Goal: Task Accomplishment & Management: Manage account settings

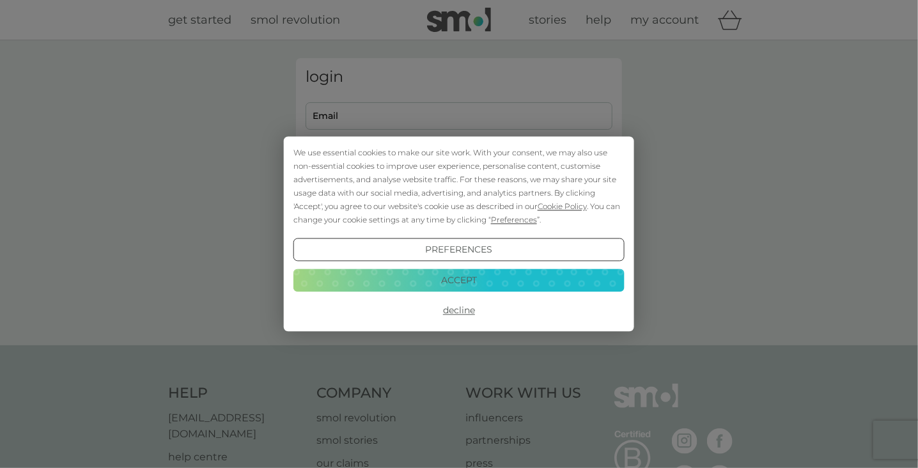
type input "[EMAIL_ADDRESS][DOMAIN_NAME]"
click at [472, 251] on button "Preferences" at bounding box center [458, 249] width 331 height 23
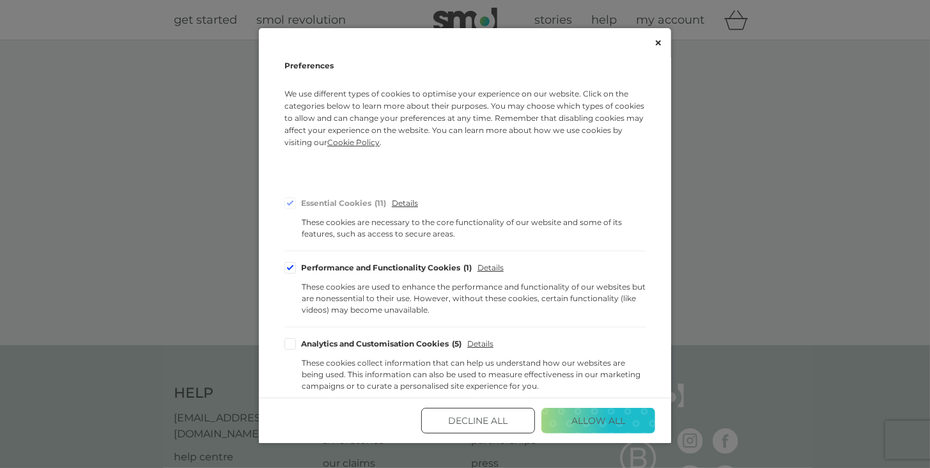
click at [657, 40] on icon "Close" at bounding box center [658, 43] width 6 height 6
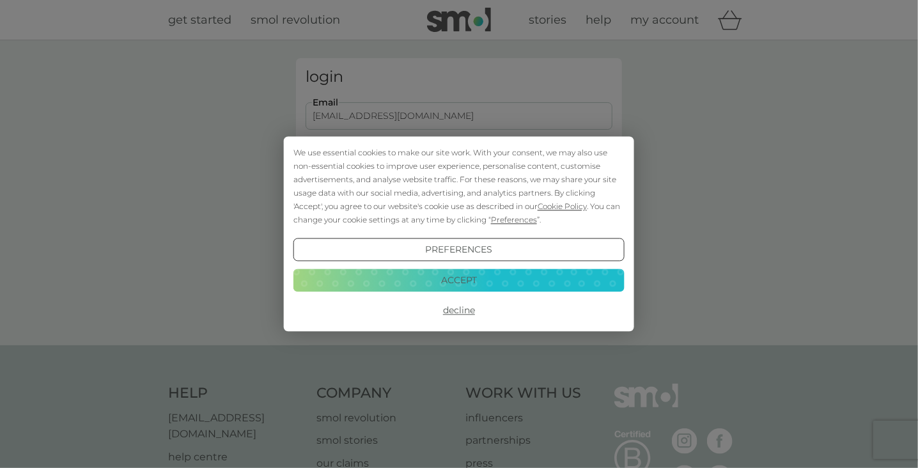
click at [457, 309] on button "Decline" at bounding box center [458, 310] width 331 height 23
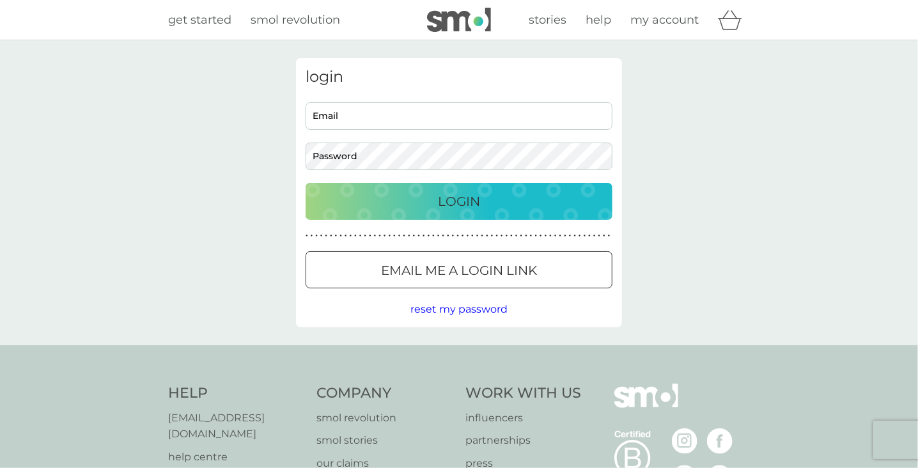
type input "susanflongman@gmail.com"
click at [552, 318] on div "login susanflongman@gmail.com Email Password Login ● ● ● ● ● ● ● ● ● ● ● ● ● ● …" at bounding box center [459, 192] width 326 height 269
click at [518, 202] on div "Login" at bounding box center [458, 201] width 281 height 20
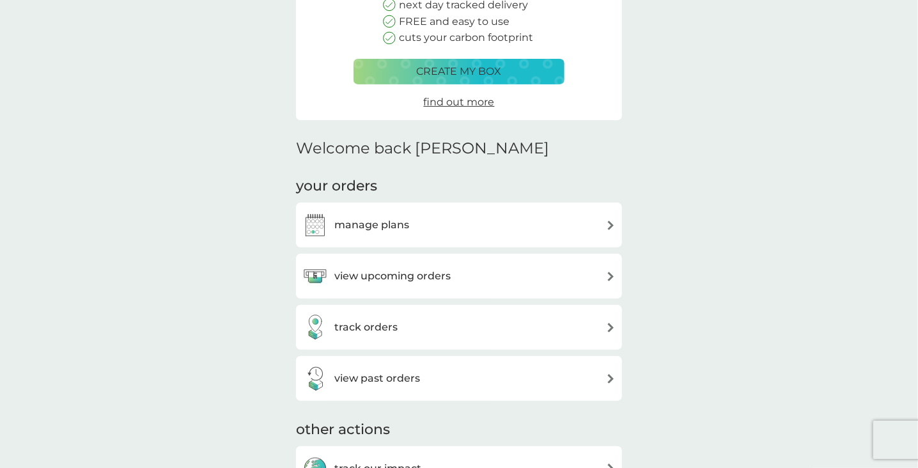
scroll to position [186, 0]
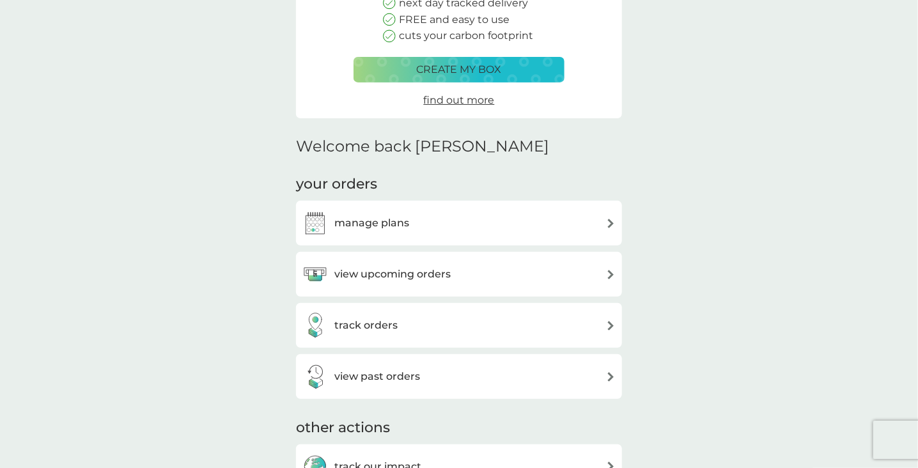
click at [608, 217] on div "manage plans" at bounding box center [458, 223] width 313 height 26
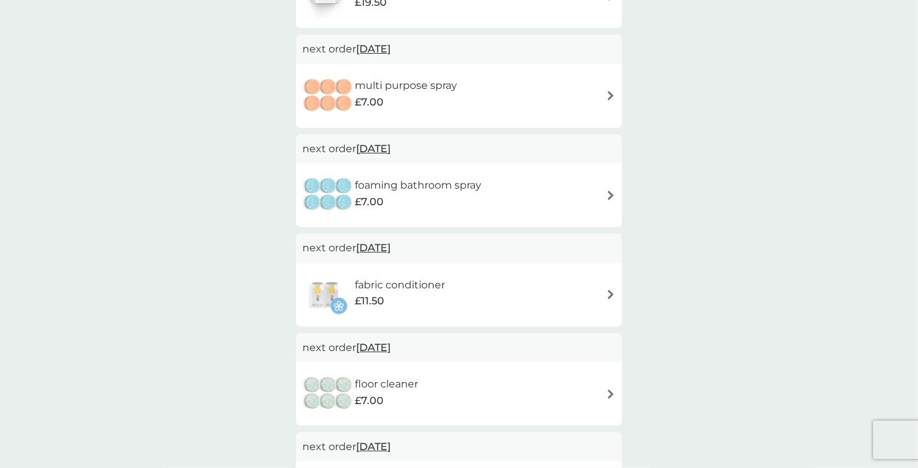
scroll to position [186, 0]
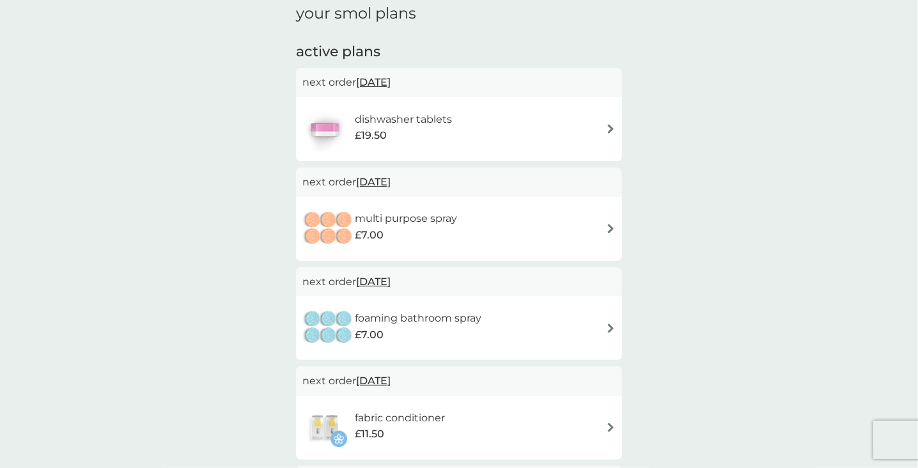
click at [606, 127] on img at bounding box center [611, 129] width 10 height 10
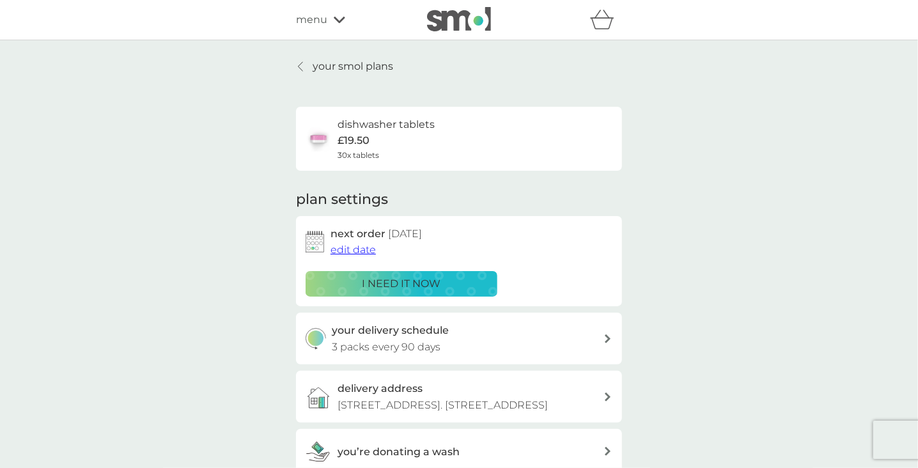
click at [306, 66] on link "your smol plans" at bounding box center [344, 66] width 97 height 17
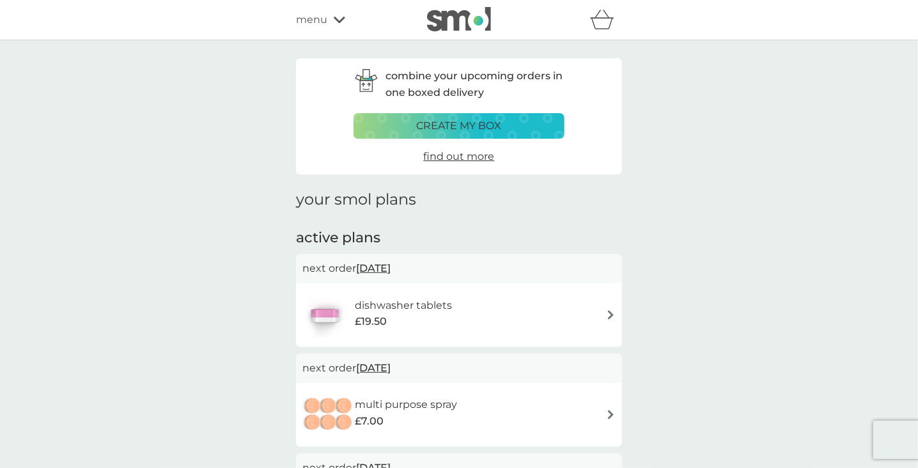
click at [607, 413] on img at bounding box center [611, 415] width 10 height 10
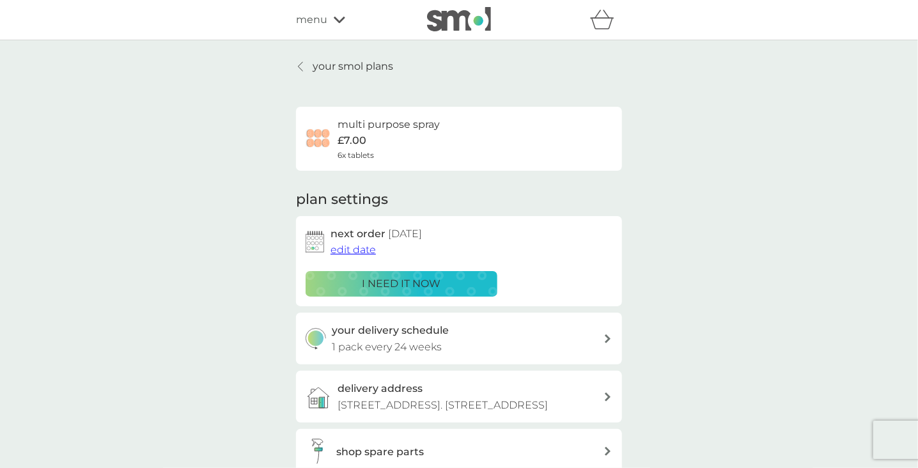
click at [605, 337] on icon at bounding box center [608, 338] width 6 height 9
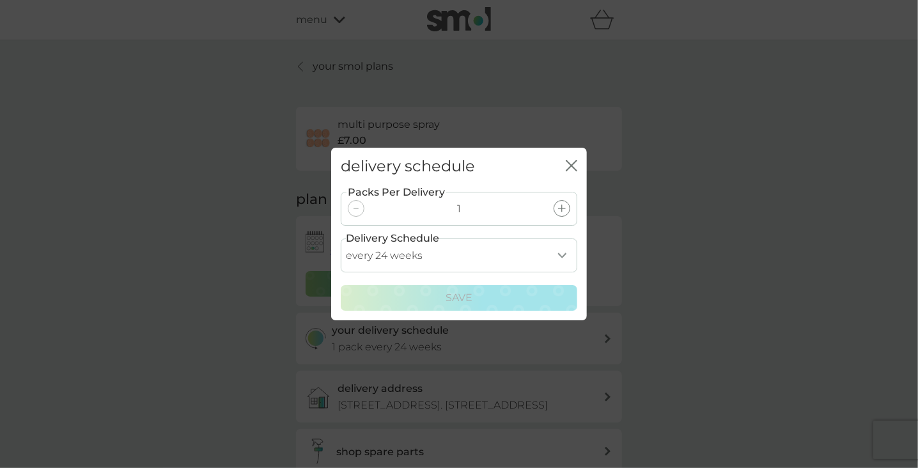
click at [567, 249] on select "every 1 week every 2 weeks every 3 weeks every 4 weeks every 5 weeks every 6 we…" at bounding box center [459, 255] width 237 height 34
select select "210"
click at [341, 238] on select "every 1 week every 2 weeks every 3 weeks every 4 weeks every 5 weeks every 6 we…" at bounding box center [459, 255] width 237 height 34
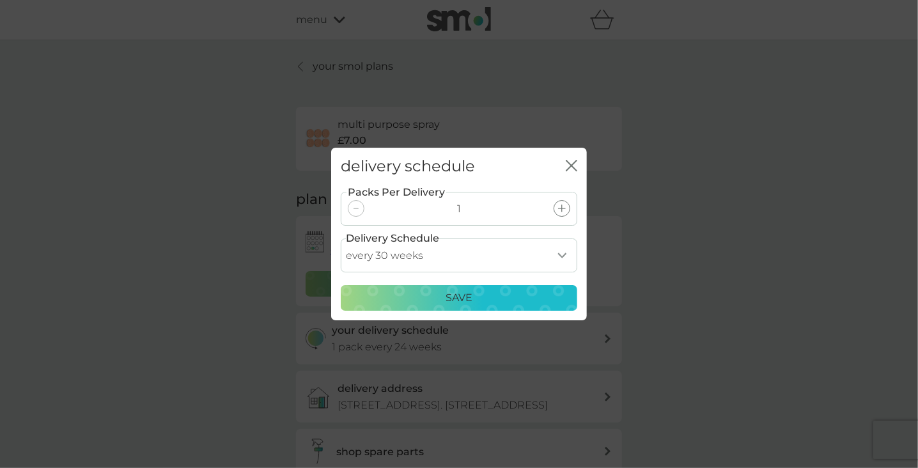
click at [465, 302] on p "Save" at bounding box center [459, 298] width 27 height 17
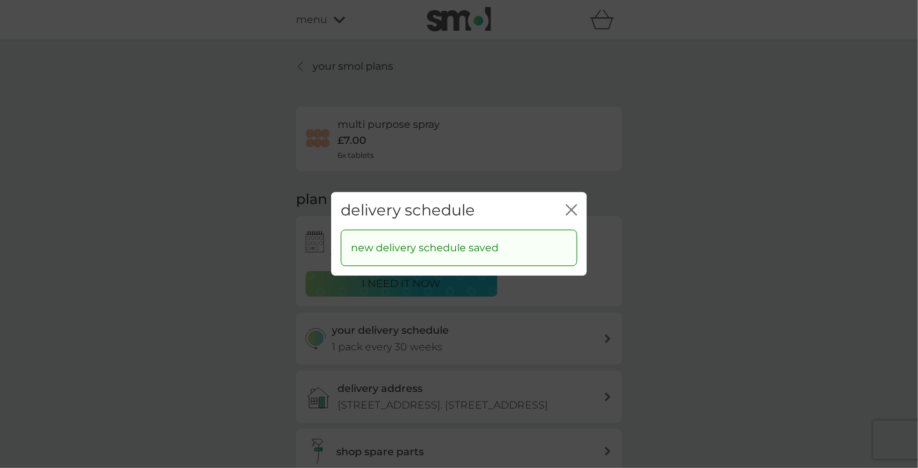
click at [567, 208] on icon "close" at bounding box center [572, 210] width 12 height 12
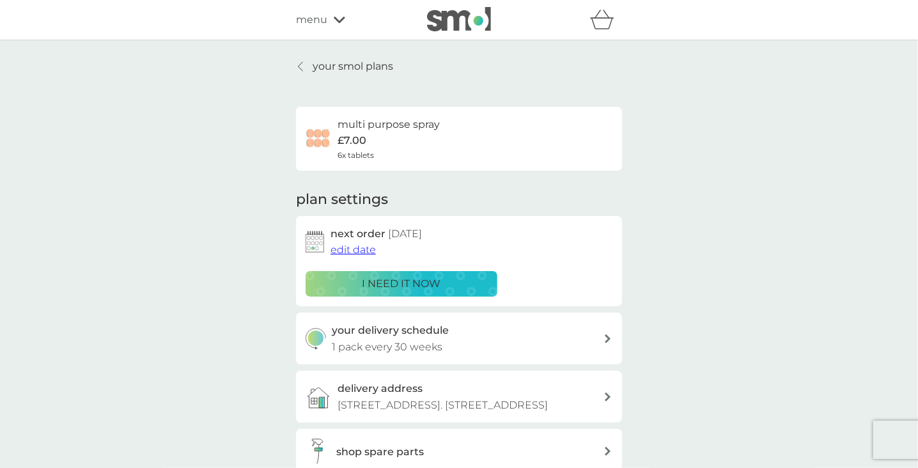
click at [322, 68] on p "your smol plans" at bounding box center [353, 66] width 81 height 17
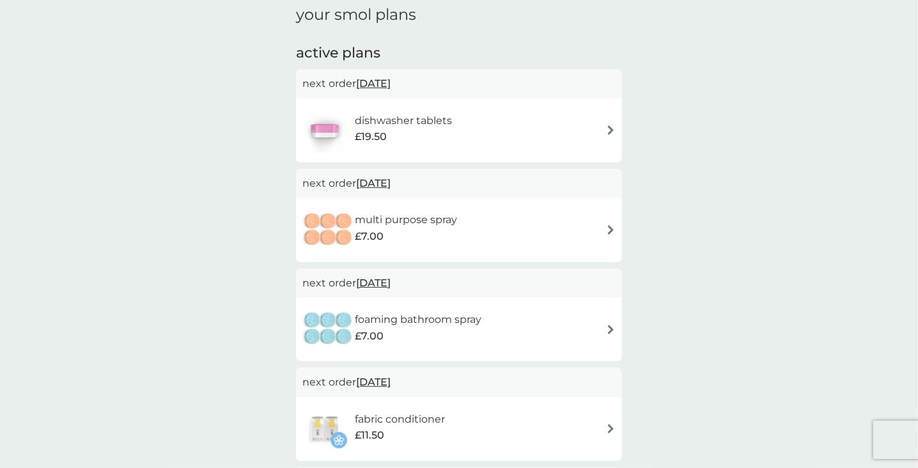
scroll to position [186, 0]
click at [606, 323] on img at bounding box center [611, 328] width 10 height 10
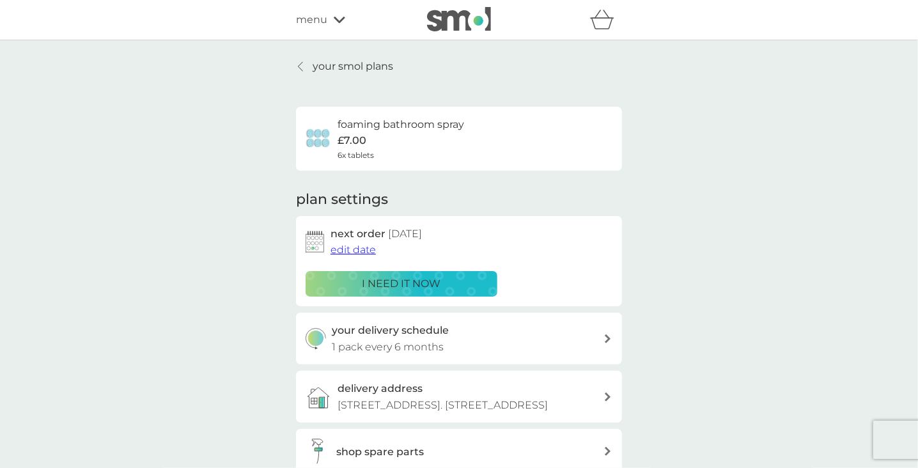
click at [393, 350] on p "1 pack every 6 months" at bounding box center [388, 347] width 112 height 17
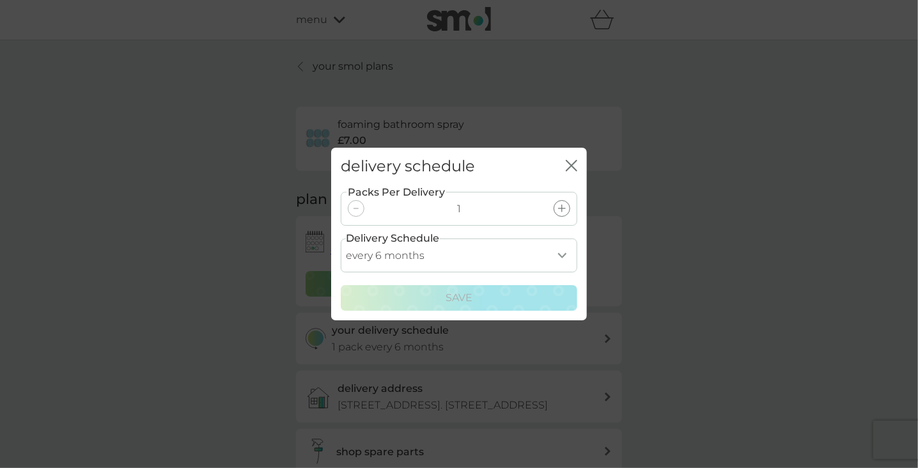
click at [559, 251] on select "every 1 month every 2 months every 3 months every 4 months every 5 months every…" at bounding box center [459, 255] width 237 height 34
select select "7"
click at [341, 238] on select "every 1 month every 2 months every 3 months every 4 months every 5 months every…" at bounding box center [459, 255] width 237 height 34
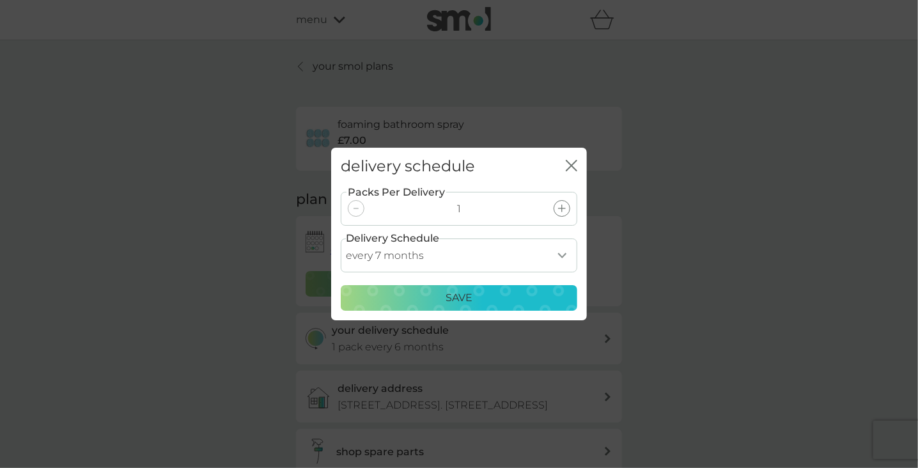
drag, startPoint x: 495, startPoint y: 255, endPoint x: 518, endPoint y: 249, distance: 24.5
click at [513, 263] on select "every 1 month every 2 months every 3 months every 4 months every 5 months every…" at bounding box center [459, 255] width 237 height 34
click at [575, 161] on icon "close" at bounding box center [573, 165] width 5 height 10
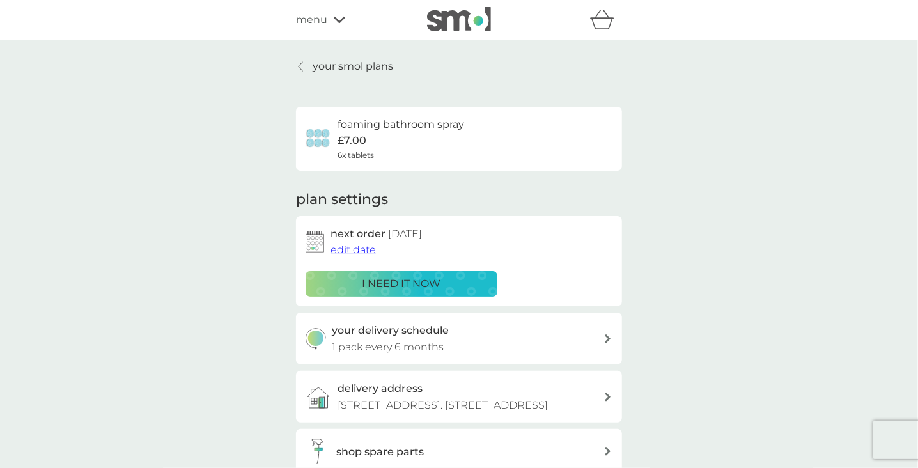
click at [369, 66] on p "your smol plans" at bounding box center [353, 66] width 81 height 17
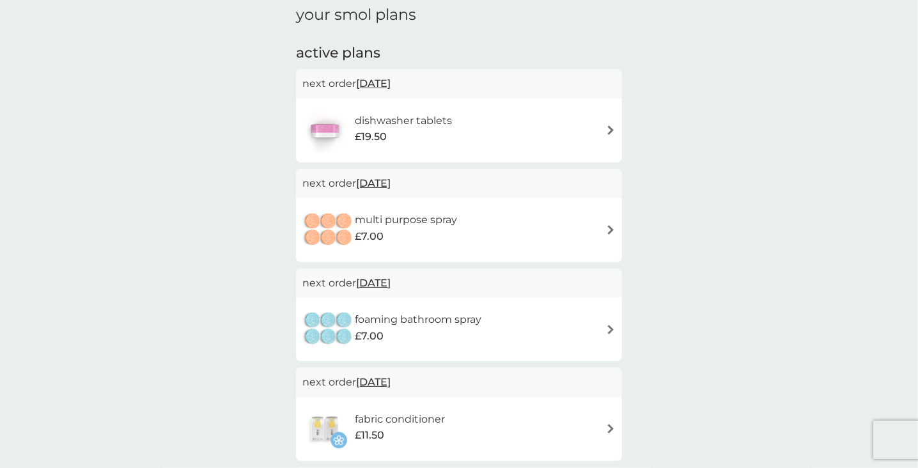
scroll to position [186, 0]
click at [391, 182] on span "[DATE]" at bounding box center [373, 181] width 35 height 25
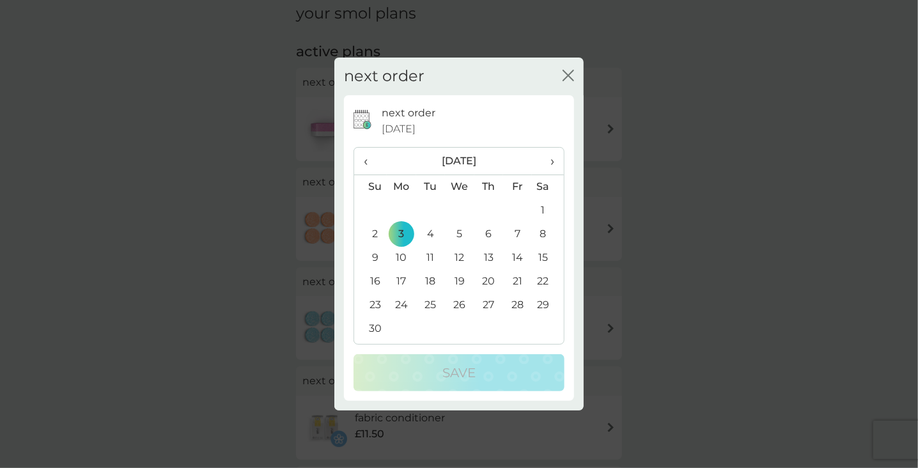
click at [549, 160] on span "›" at bounding box center [547, 161] width 13 height 27
click at [403, 208] on td "1" at bounding box center [401, 211] width 29 height 24
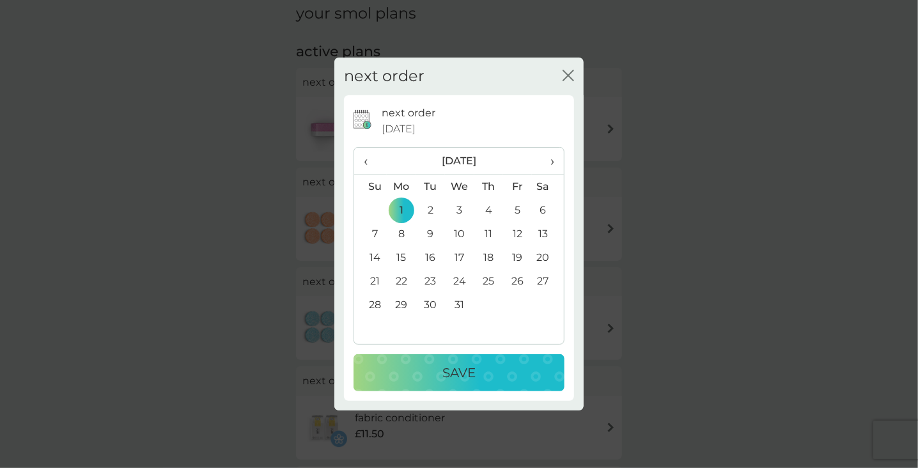
click at [497, 380] on div "Save" at bounding box center [458, 372] width 185 height 20
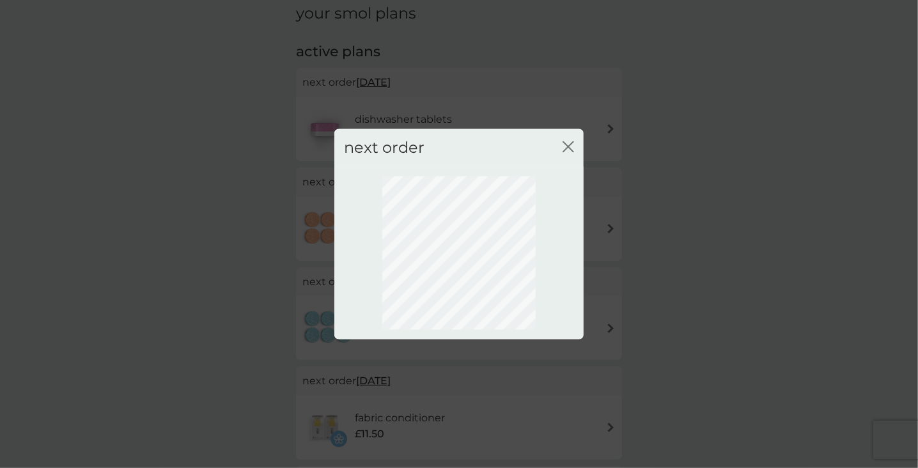
scroll to position [70, 0]
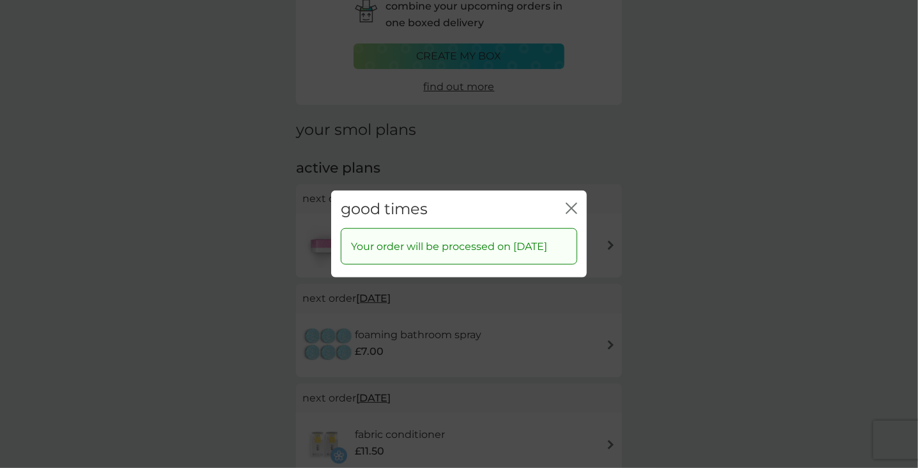
click at [569, 203] on icon "close" at bounding box center [572, 209] width 12 height 12
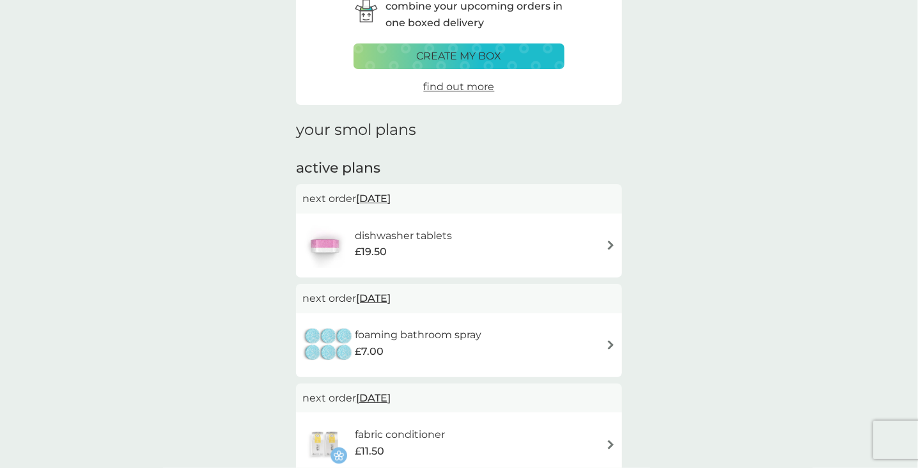
click at [391, 298] on span "[DATE]" at bounding box center [373, 298] width 35 height 25
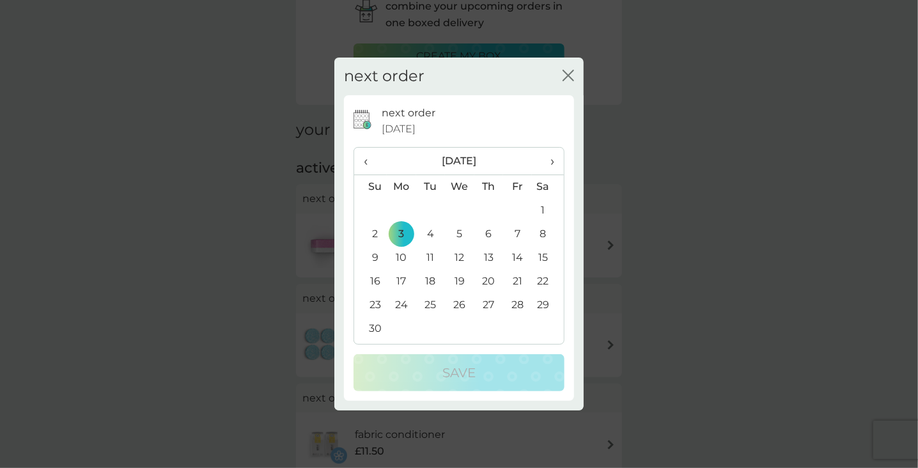
click at [551, 165] on span "›" at bounding box center [547, 161] width 13 height 27
click at [400, 211] on td "1" at bounding box center [401, 211] width 29 height 24
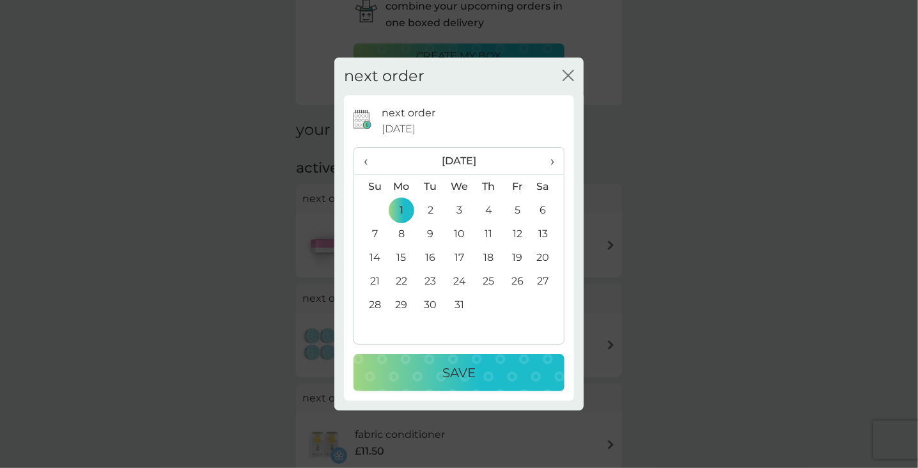
click at [448, 376] on p "Save" at bounding box center [458, 372] width 33 height 20
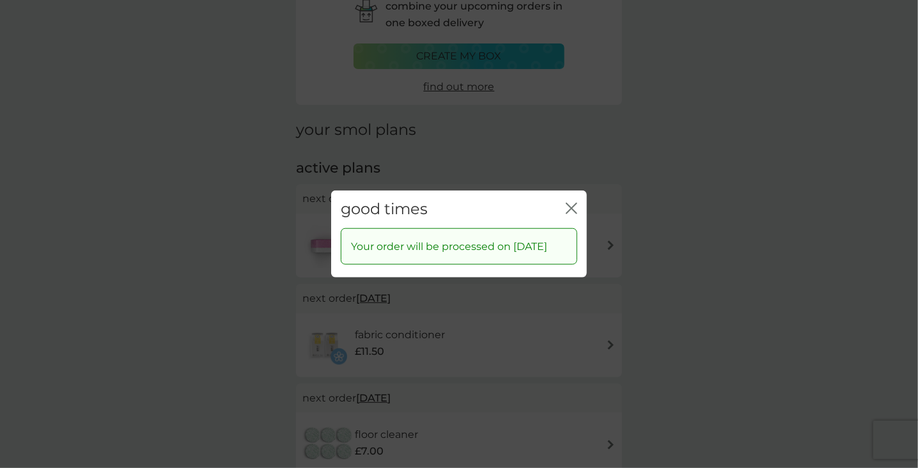
click at [570, 203] on icon "close" at bounding box center [568, 208] width 5 height 10
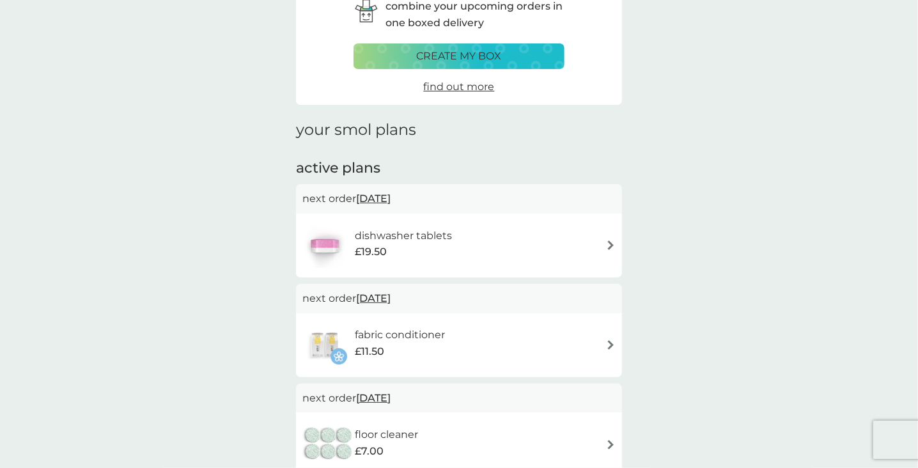
click at [366, 299] on span "[DATE]" at bounding box center [373, 298] width 35 height 25
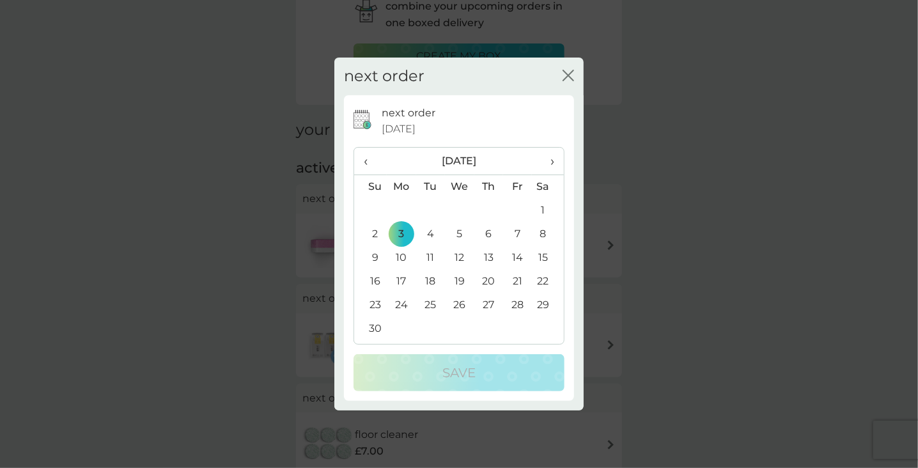
click at [551, 161] on span "›" at bounding box center [547, 161] width 13 height 27
click at [401, 206] on td "1" at bounding box center [401, 211] width 29 height 24
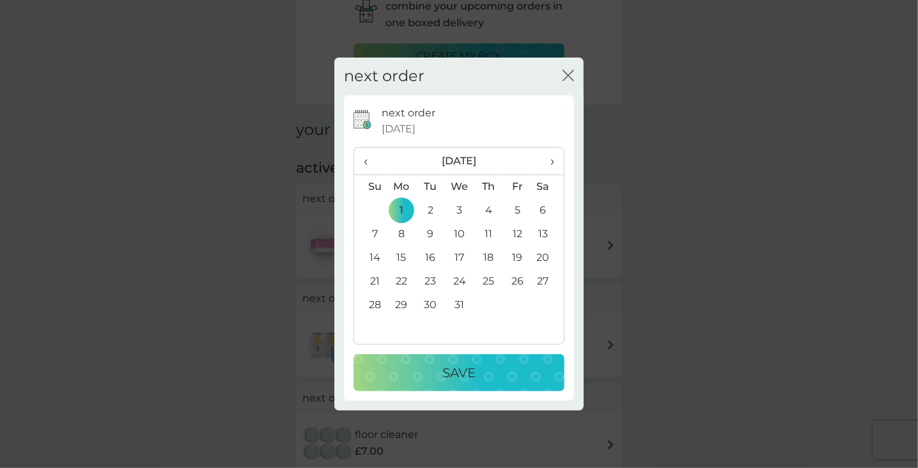
click at [460, 377] on p "Save" at bounding box center [458, 372] width 33 height 20
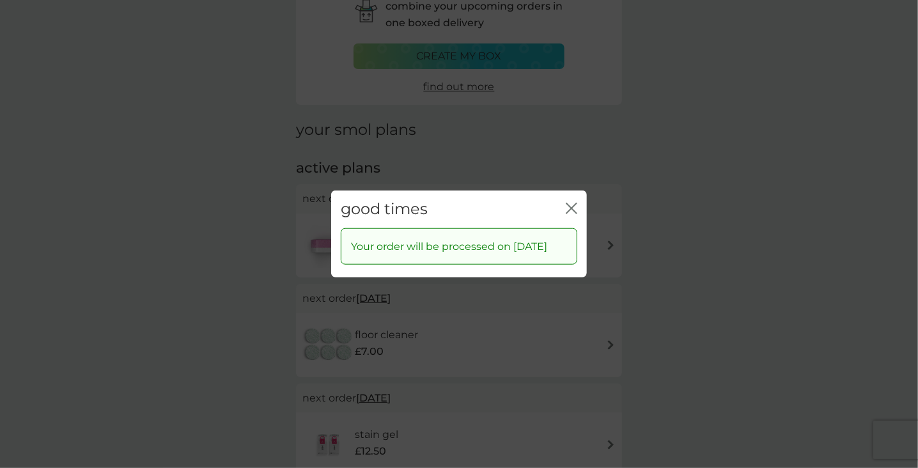
click at [577, 203] on icon "close" at bounding box center [572, 209] width 12 height 12
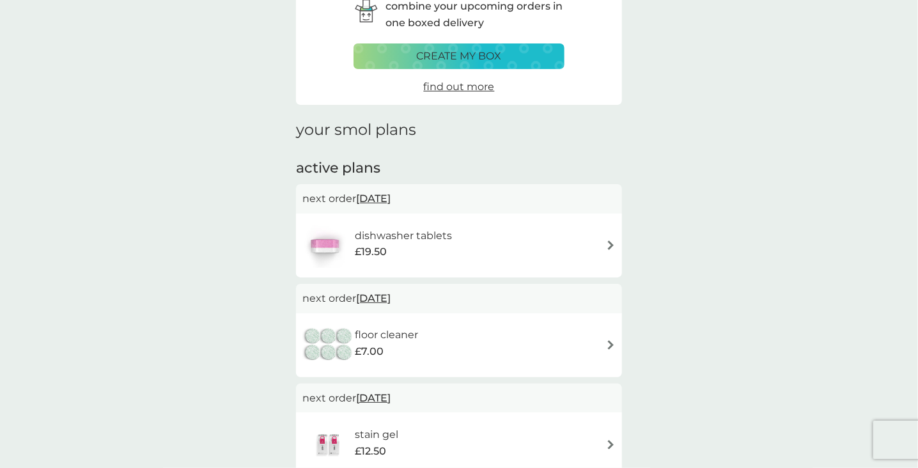
click at [385, 299] on span "[DATE]" at bounding box center [373, 298] width 35 height 25
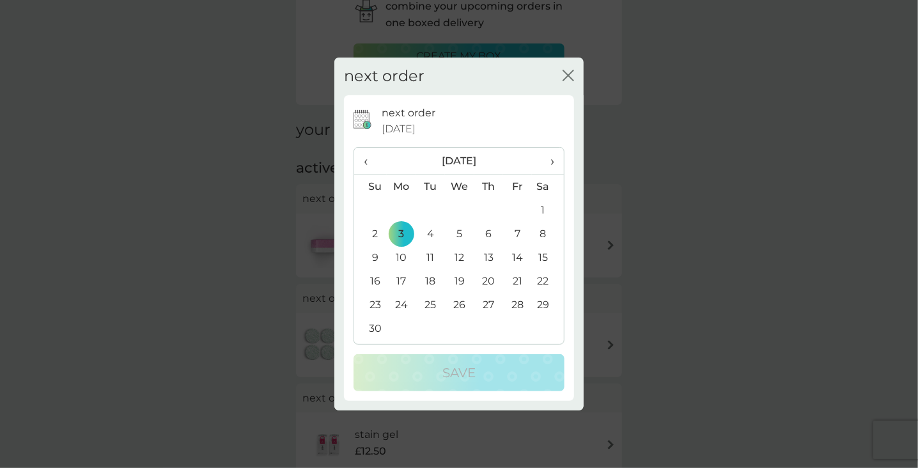
click at [552, 158] on span "›" at bounding box center [547, 161] width 13 height 27
click at [400, 209] on td "1" at bounding box center [401, 211] width 29 height 24
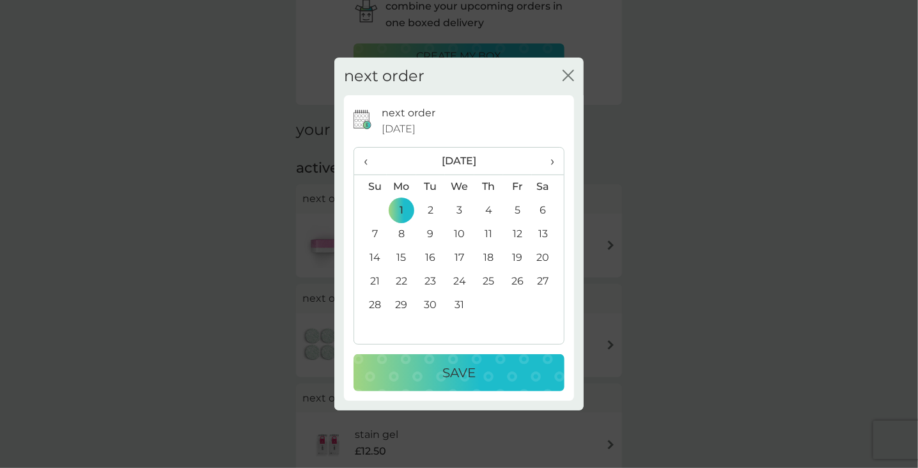
click at [454, 373] on p "Save" at bounding box center [458, 372] width 33 height 20
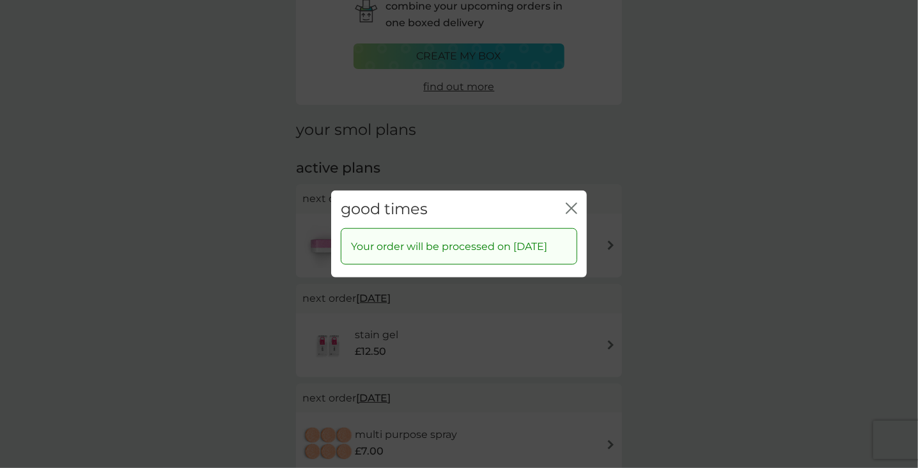
click at [574, 203] on icon "close" at bounding box center [572, 209] width 12 height 12
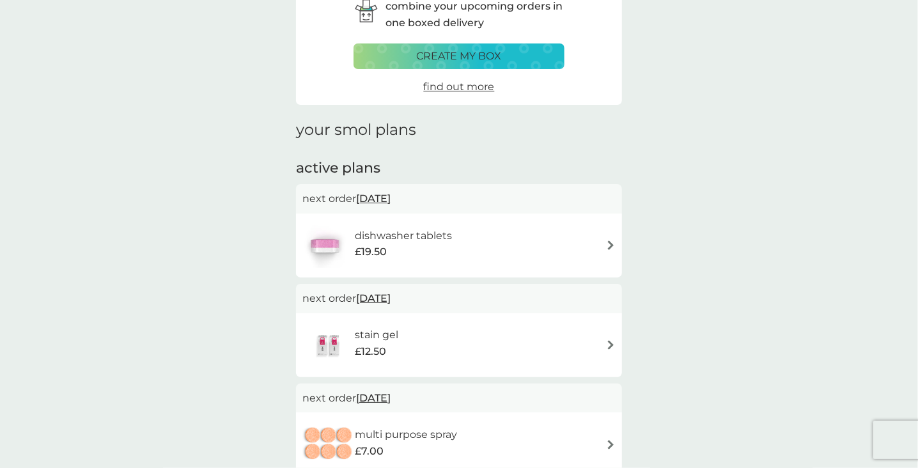
click at [375, 300] on span "[DATE]" at bounding box center [373, 298] width 35 height 25
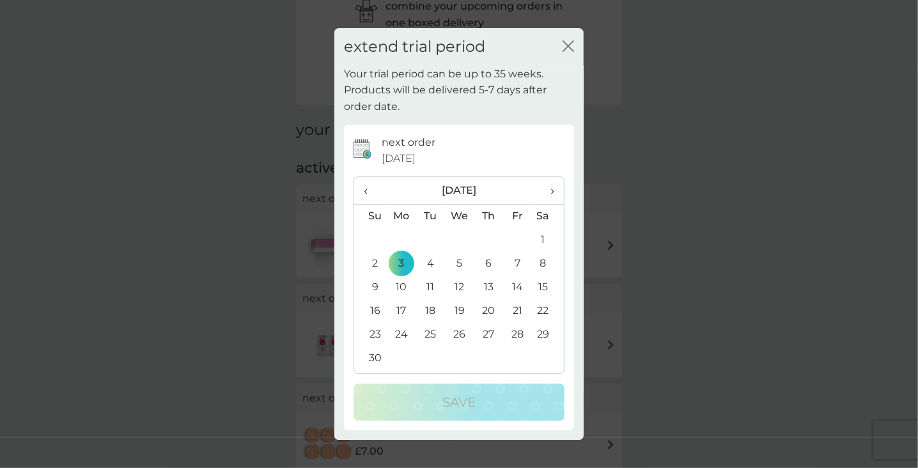
click at [554, 189] on span "›" at bounding box center [547, 190] width 13 height 27
click at [402, 237] on td "1" at bounding box center [401, 240] width 29 height 24
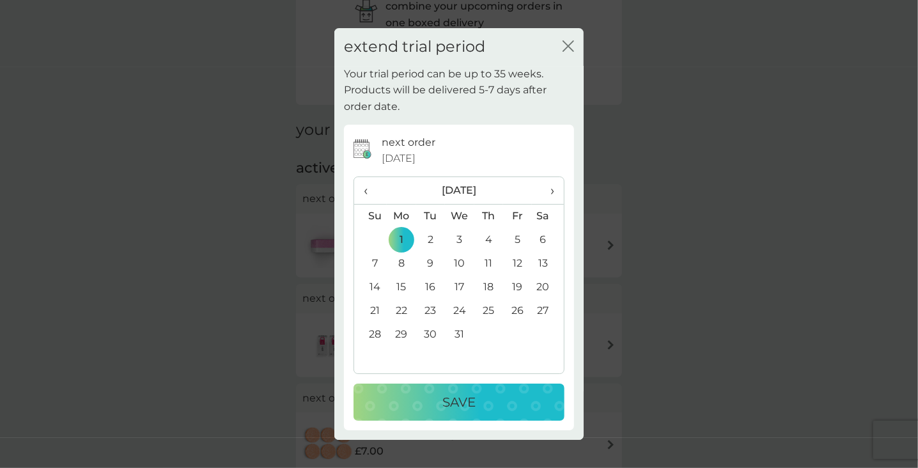
click at [499, 399] on div "Save" at bounding box center [458, 402] width 185 height 20
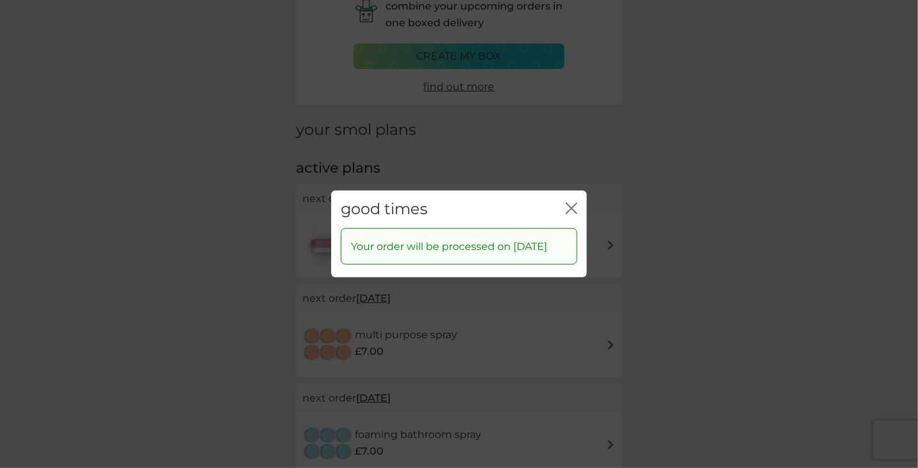
click at [568, 203] on icon "close" at bounding box center [572, 209] width 12 height 12
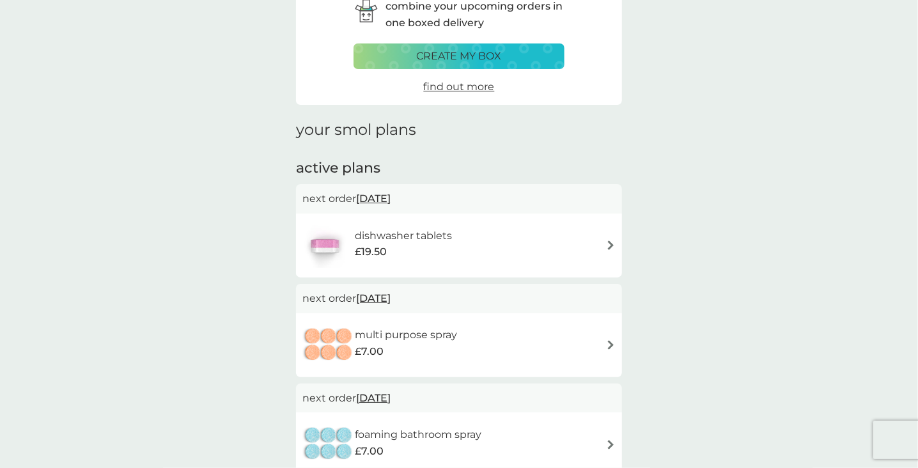
click at [362, 197] on span "[DATE]" at bounding box center [373, 198] width 35 height 25
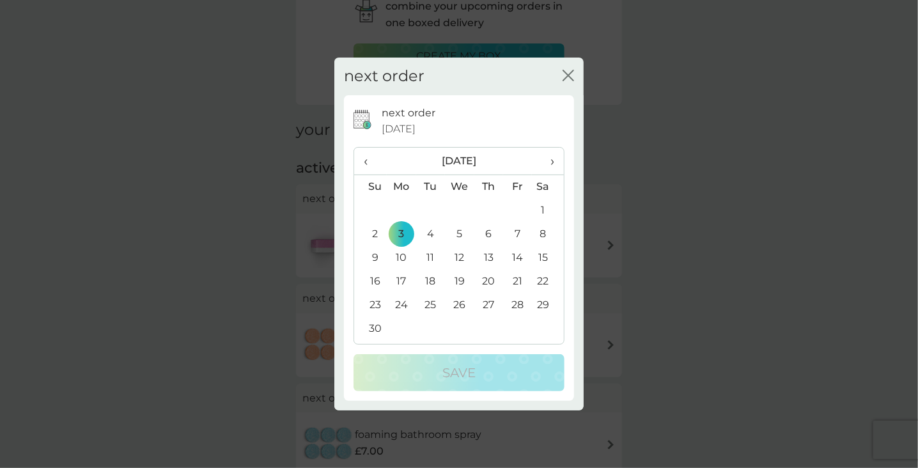
click at [364, 165] on span "‹" at bounding box center [370, 161] width 13 height 27
click at [362, 158] on th "‹" at bounding box center [370, 161] width 33 height 27
click at [394, 253] on td "15" at bounding box center [401, 258] width 29 height 24
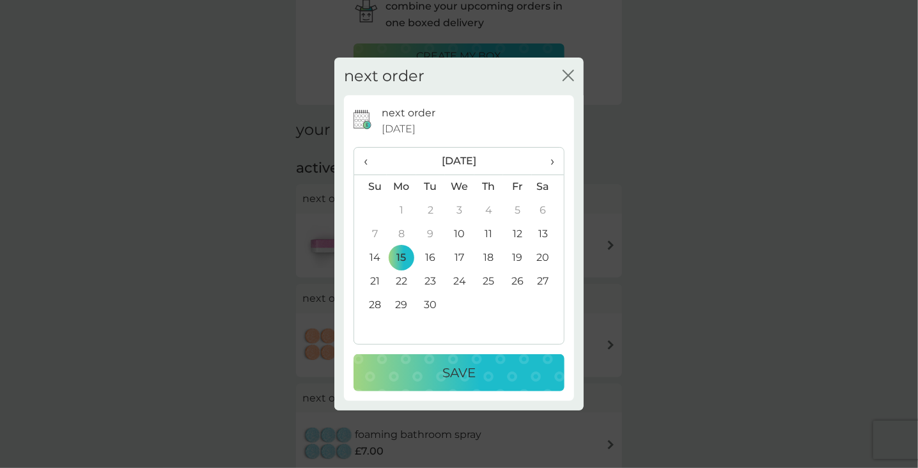
click at [464, 375] on p "Save" at bounding box center [458, 372] width 33 height 20
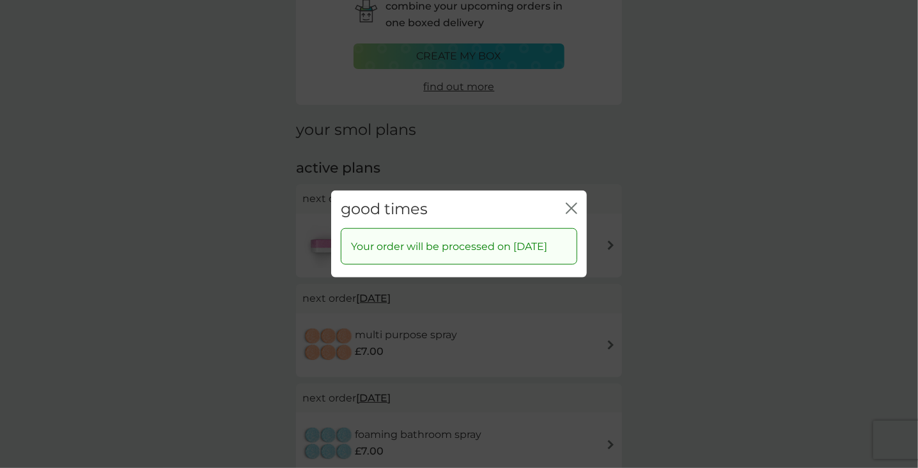
click at [568, 203] on icon "close" at bounding box center [572, 209] width 12 height 12
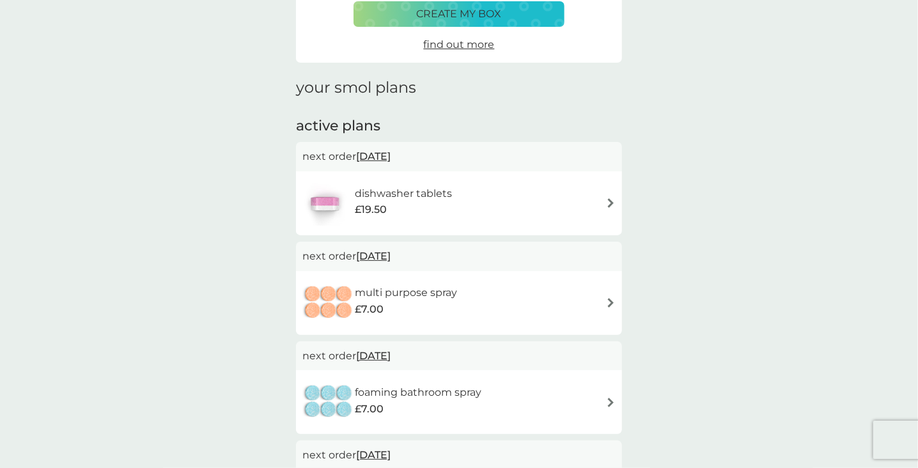
scroll to position [0, 0]
